Goal: Information Seeking & Learning: Learn about a topic

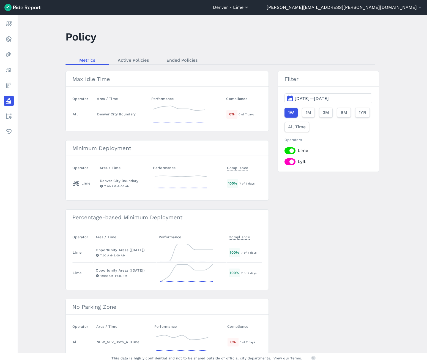
click at [249, 7] on button "Denver - Lime" at bounding box center [231, 7] width 36 height 7
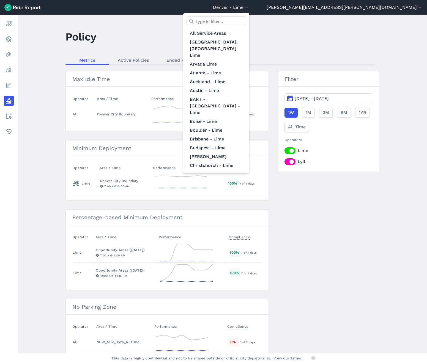
click at [246, 21] on input "text" at bounding box center [216, 21] width 59 height 10
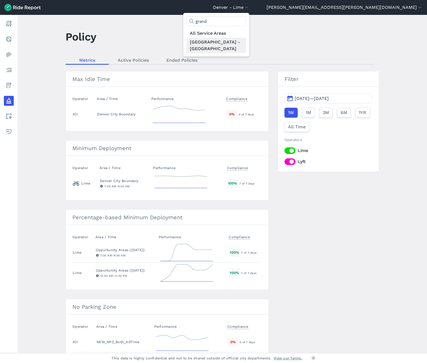
type input "grand"
click at [246, 41] on link "[GEOGRAPHIC_DATA] - [GEOGRAPHIC_DATA]" at bounding box center [216, 45] width 59 height 15
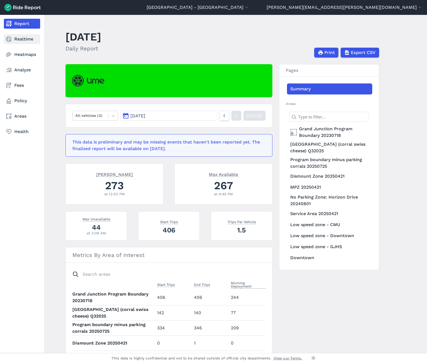
click at [13, 39] on link "Realtime" at bounding box center [22, 39] width 36 height 10
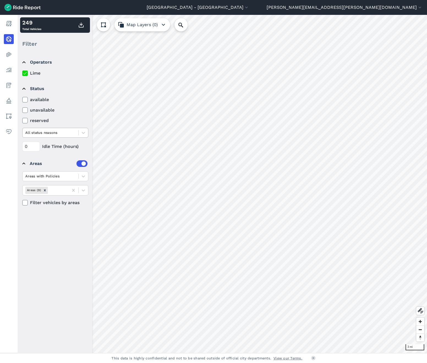
click at [50, 133] on div at bounding box center [50, 132] width 50 height 6
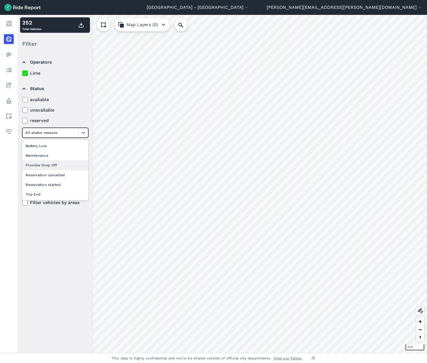
click at [59, 165] on div "Provider Drop Off" at bounding box center [55, 165] width 66 height 10
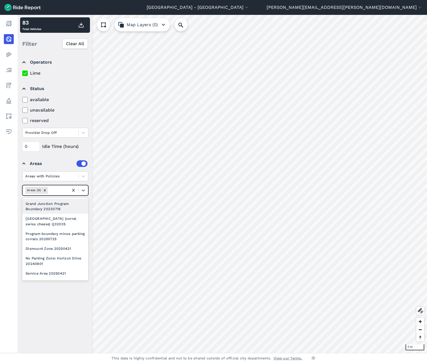
click at [58, 190] on div at bounding box center [57, 190] width 17 height 6
click at [64, 224] on div "[GEOGRAPHIC_DATA] (corral swiss cheese) Q32025" at bounding box center [55, 220] width 66 height 15
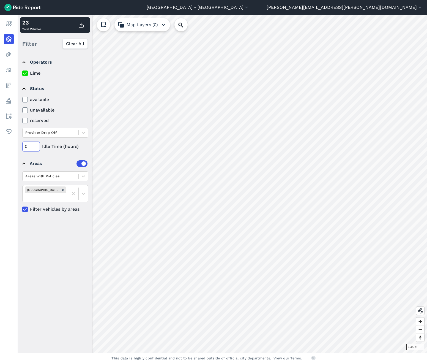
drag, startPoint x: 29, startPoint y: 147, endPoint x: 22, endPoint y: 146, distance: 6.4
click at [22, 146] on input "0" at bounding box center [31, 146] width 18 height 10
type input "024"
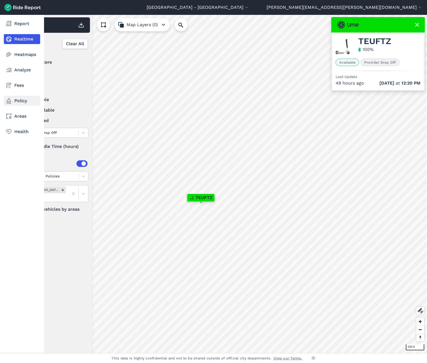
click at [21, 102] on link "Policy" at bounding box center [22, 101] width 36 height 10
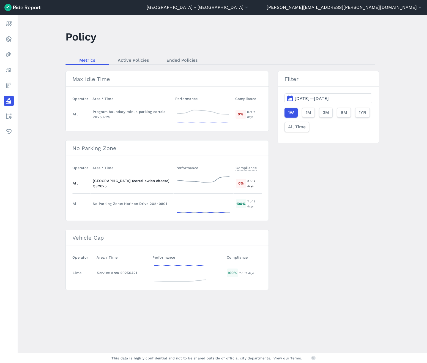
click at [204, 185] on icon at bounding box center [203, 183] width 55 height 20
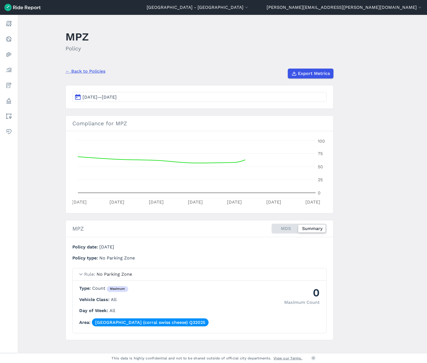
click at [117, 97] on span "[DATE]—[DATE]" at bounding box center [100, 96] width 34 height 5
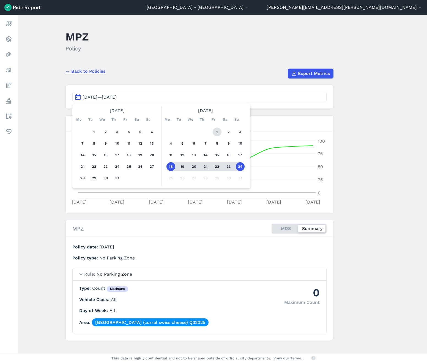
click at [215, 132] on button "1" at bounding box center [217, 131] width 9 height 9
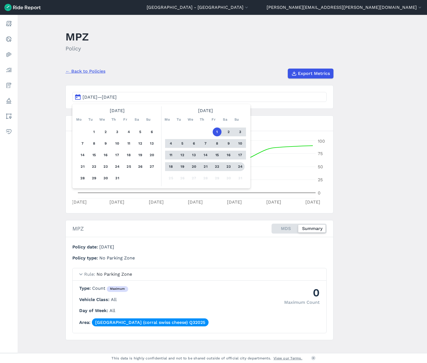
click at [240, 166] on button "24" at bounding box center [240, 166] width 9 height 9
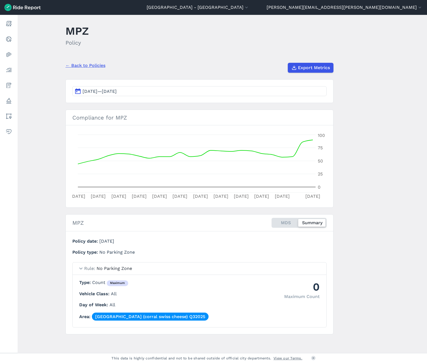
scroll to position [7, 0]
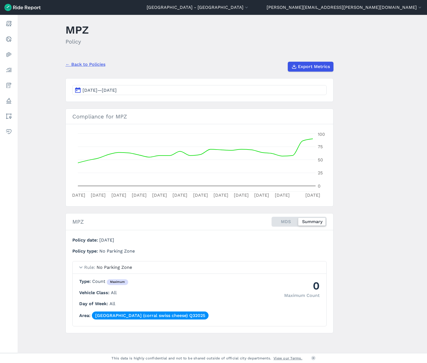
click at [117, 92] on span "[DATE]—[DATE]" at bounding box center [100, 89] width 34 height 5
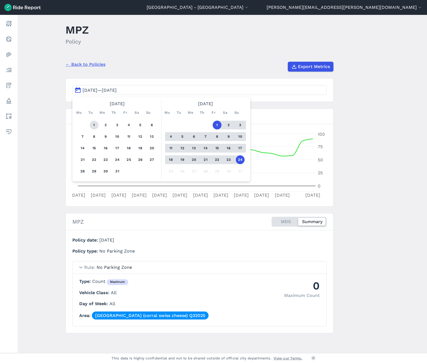
click at [96, 125] on button "1" at bounding box center [94, 124] width 9 height 9
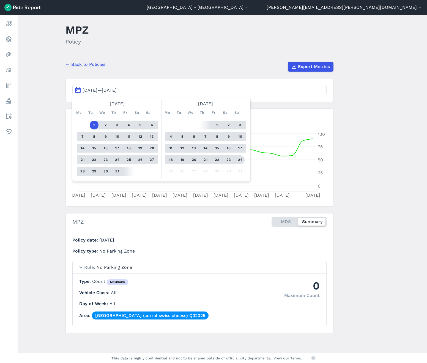
click at [241, 158] on button "24" at bounding box center [240, 159] width 9 height 9
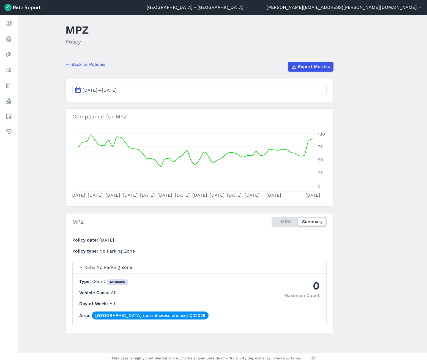
click at [171, 256] on div "Policy date [DATE] Policy type No Parking Zone Rule No Parking Zone 0 Maximum C…" at bounding box center [199, 281] width 254 height 89
click at [41, 183] on main "MPZ Policy ← Back to Policies Export Metrics [DATE]—[DATE] Compliance for MPZ […" at bounding box center [222, 184] width 409 height 338
